Goal: Book appointment/travel/reservation

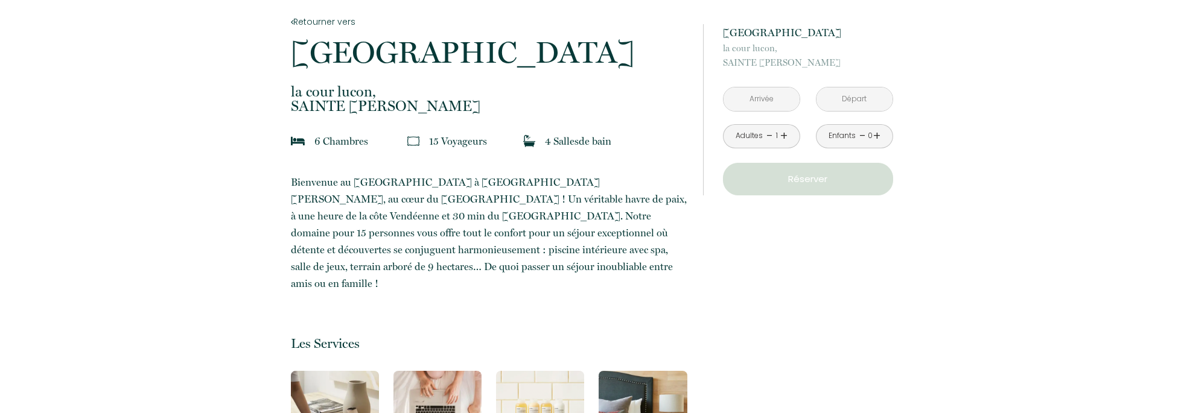
scroll to position [304, 0]
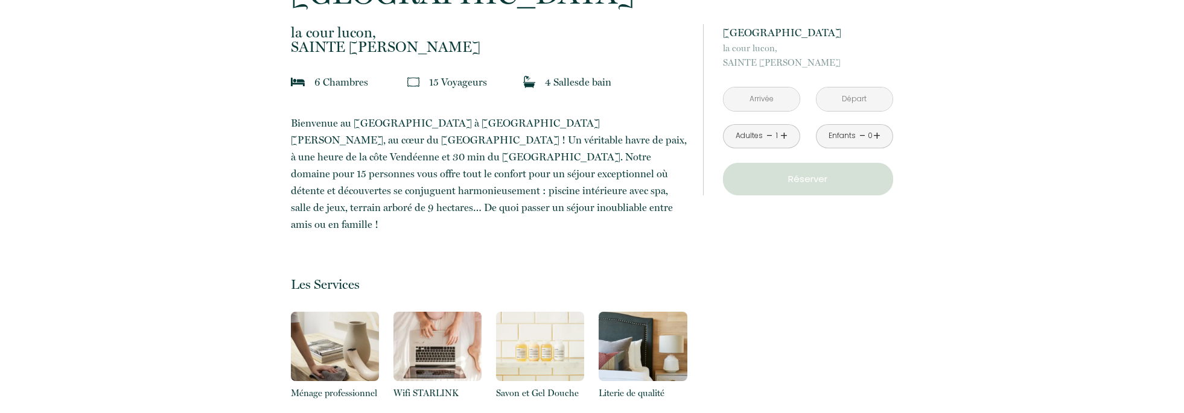
click at [760, 92] on input "text" at bounding box center [762, 100] width 76 height 24
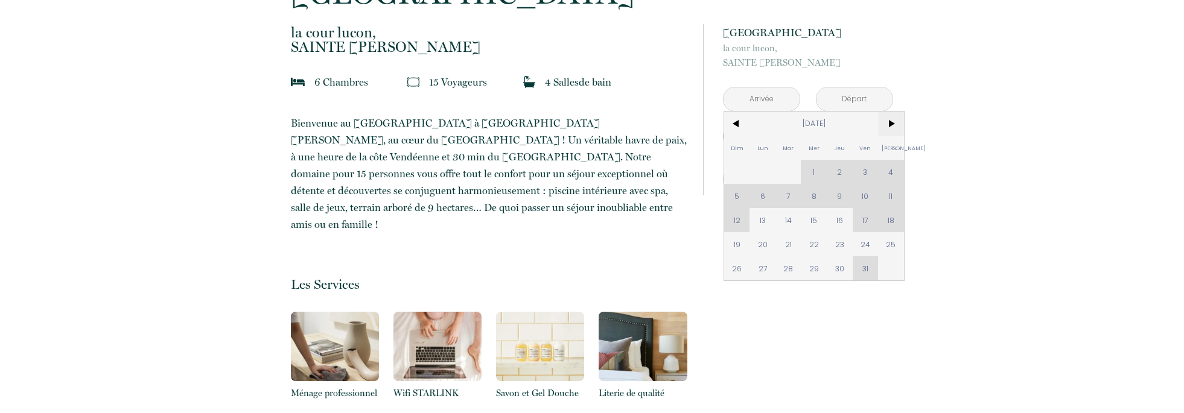
click at [885, 126] on span ">" at bounding box center [891, 124] width 26 height 24
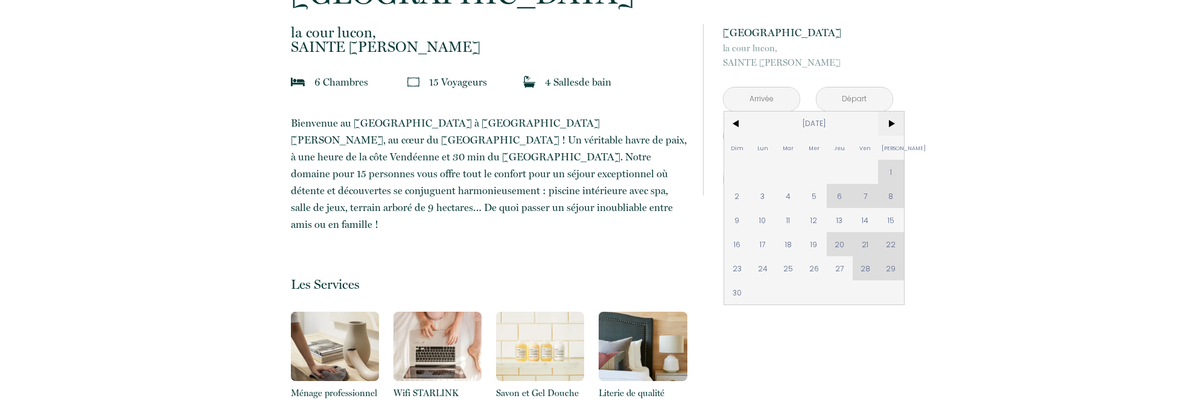
click at [893, 126] on span ">" at bounding box center [891, 124] width 26 height 24
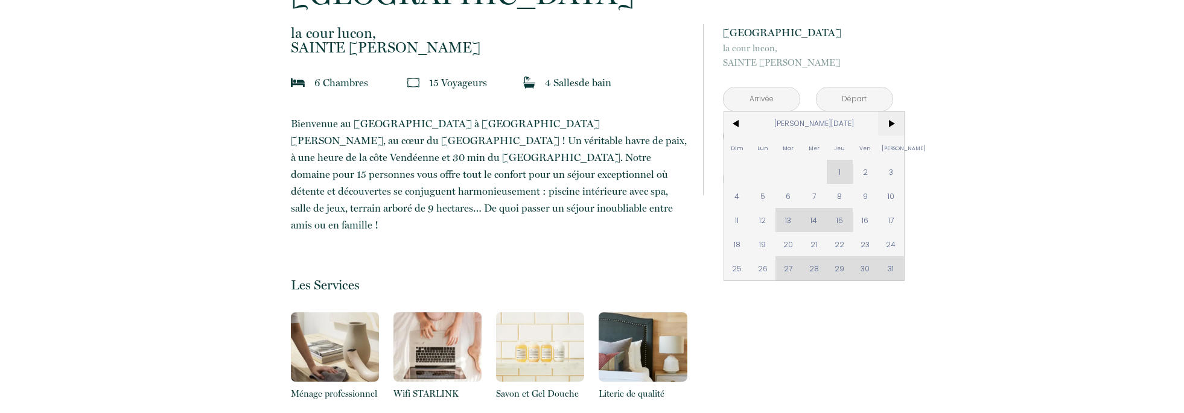
scroll to position [306, 0]
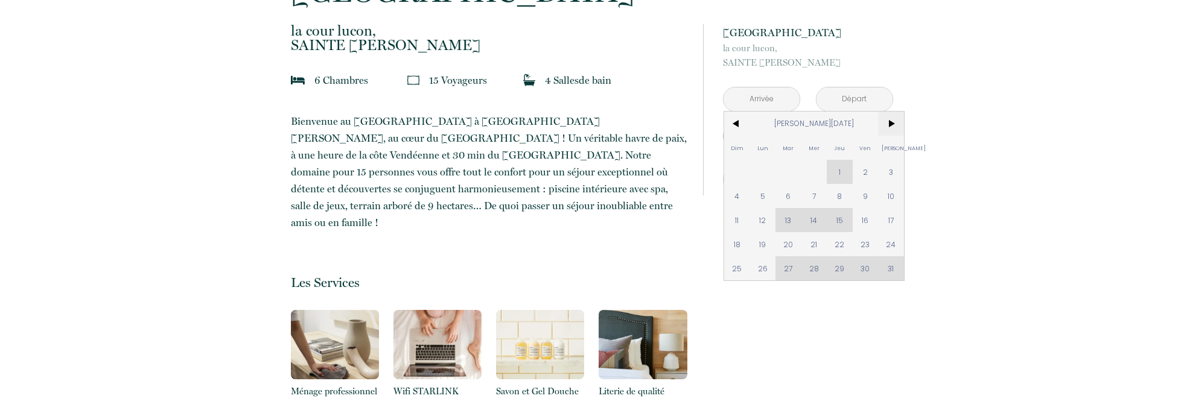
click at [893, 126] on span ">" at bounding box center [891, 124] width 26 height 24
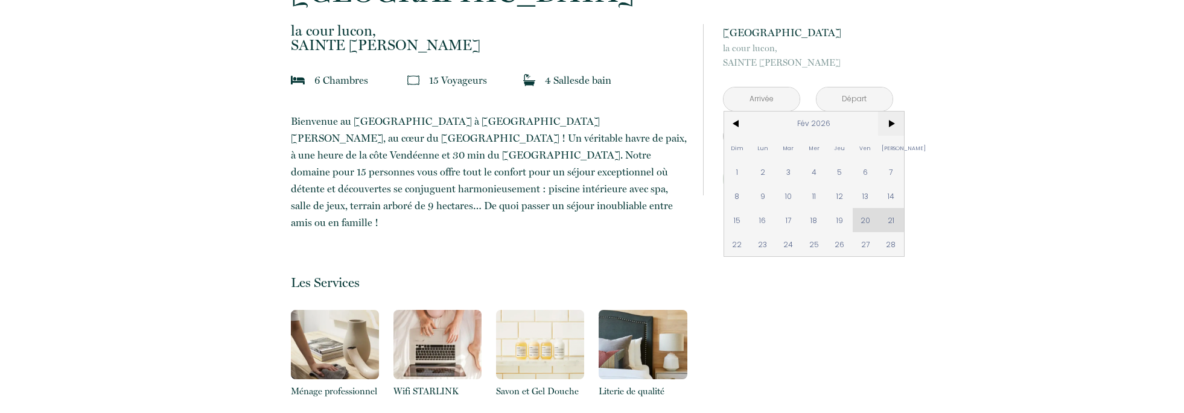
scroll to position [309, 0]
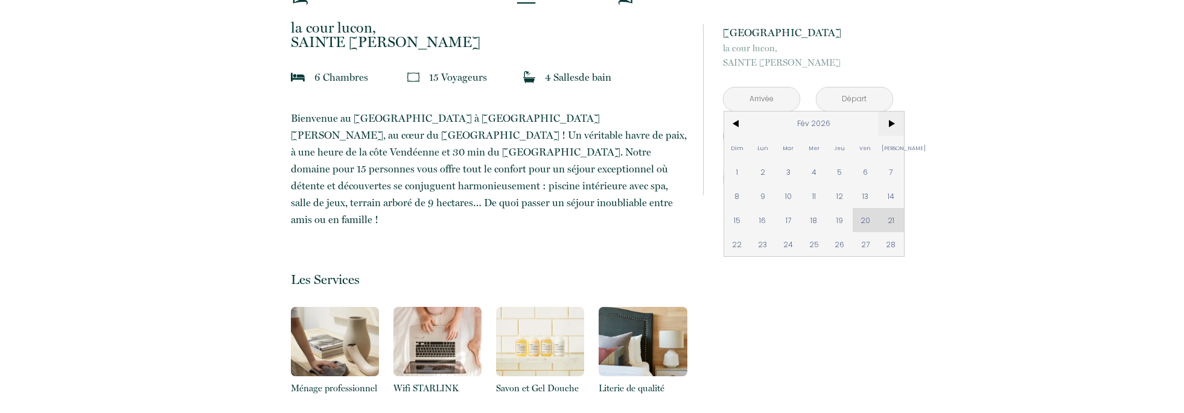
click at [893, 126] on span ">" at bounding box center [891, 124] width 26 height 24
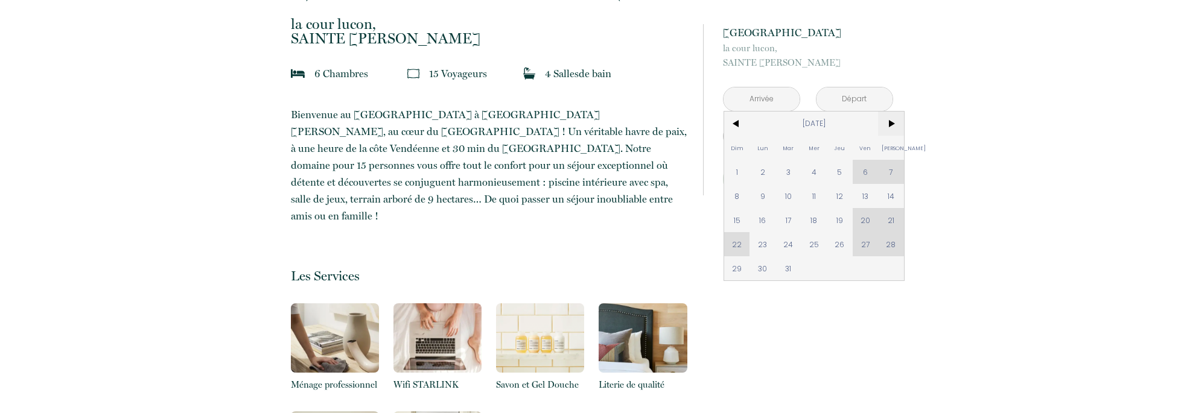
click at [893, 126] on span ">" at bounding box center [891, 124] width 26 height 24
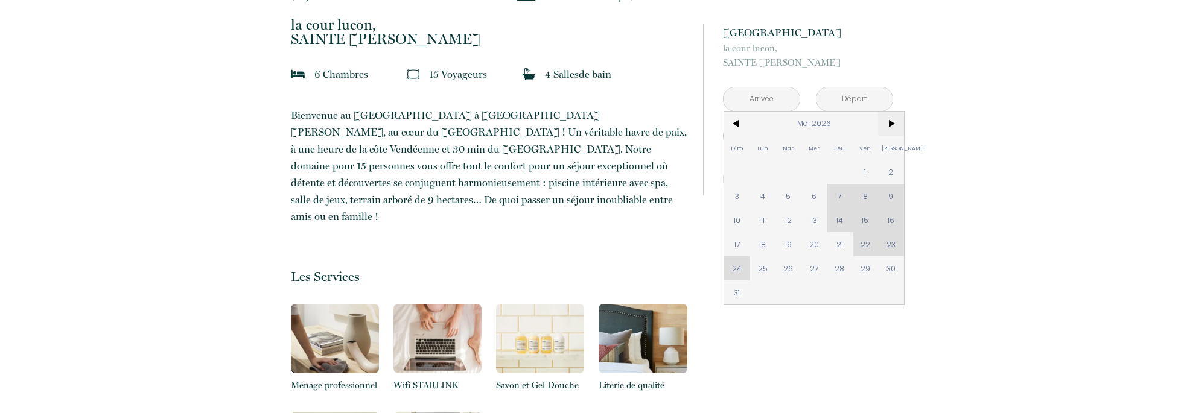
scroll to position [317, 0]
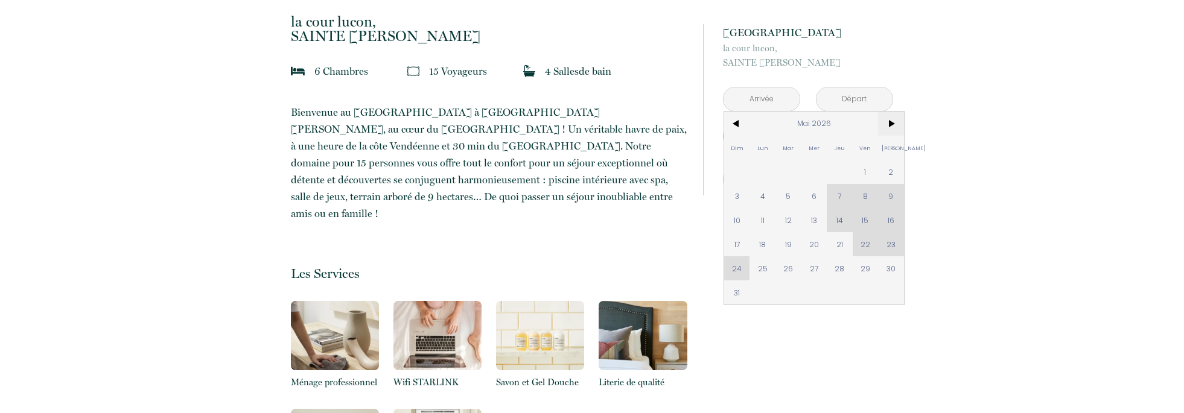
click at [893, 126] on span ">" at bounding box center [891, 124] width 26 height 24
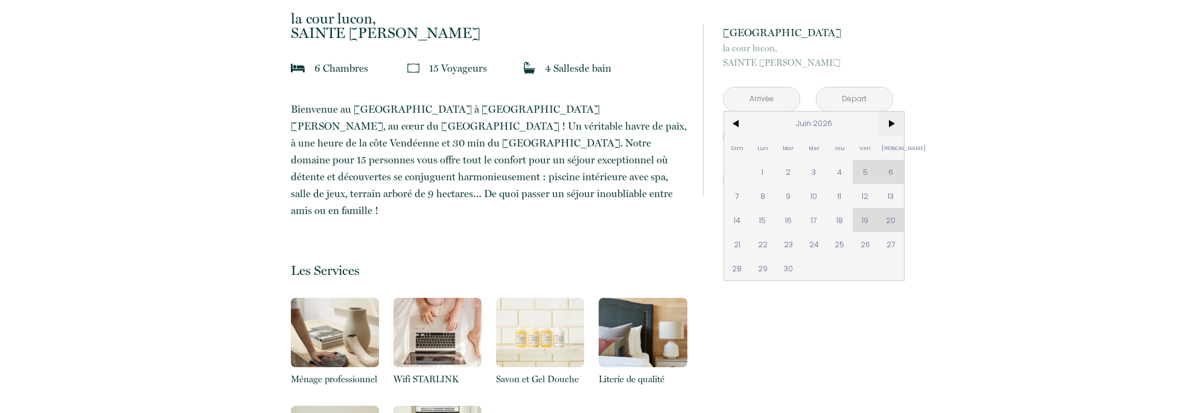
click at [893, 126] on span ">" at bounding box center [891, 124] width 26 height 24
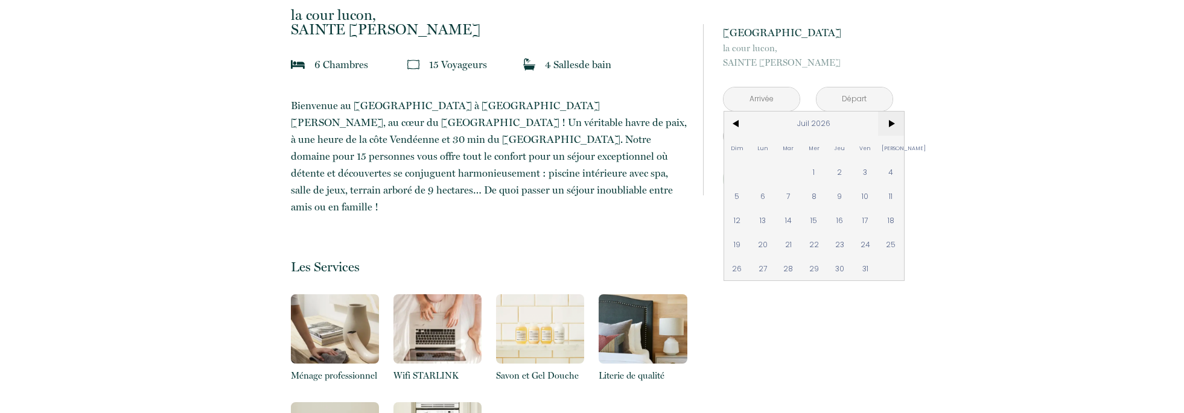
click at [893, 126] on span ">" at bounding box center [891, 124] width 26 height 24
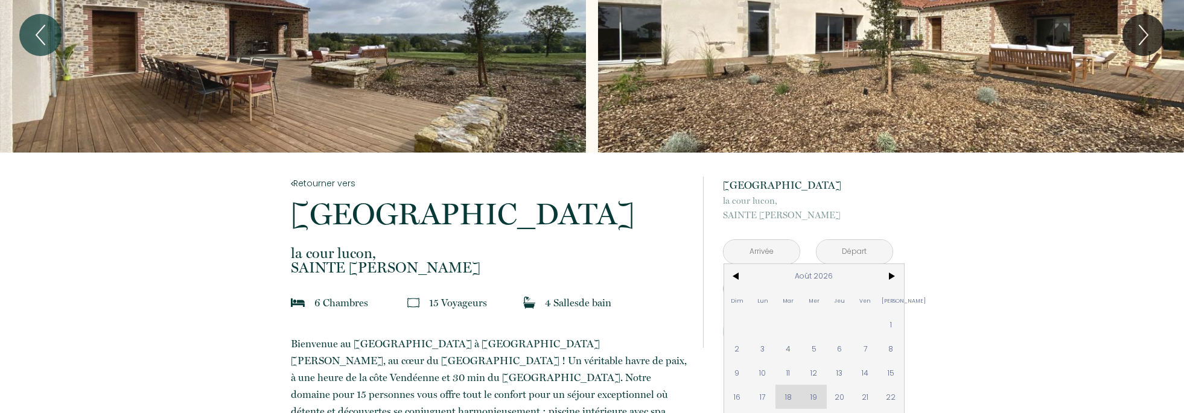
scroll to position [0, 0]
